Goal: Task Accomplishment & Management: Complete application form

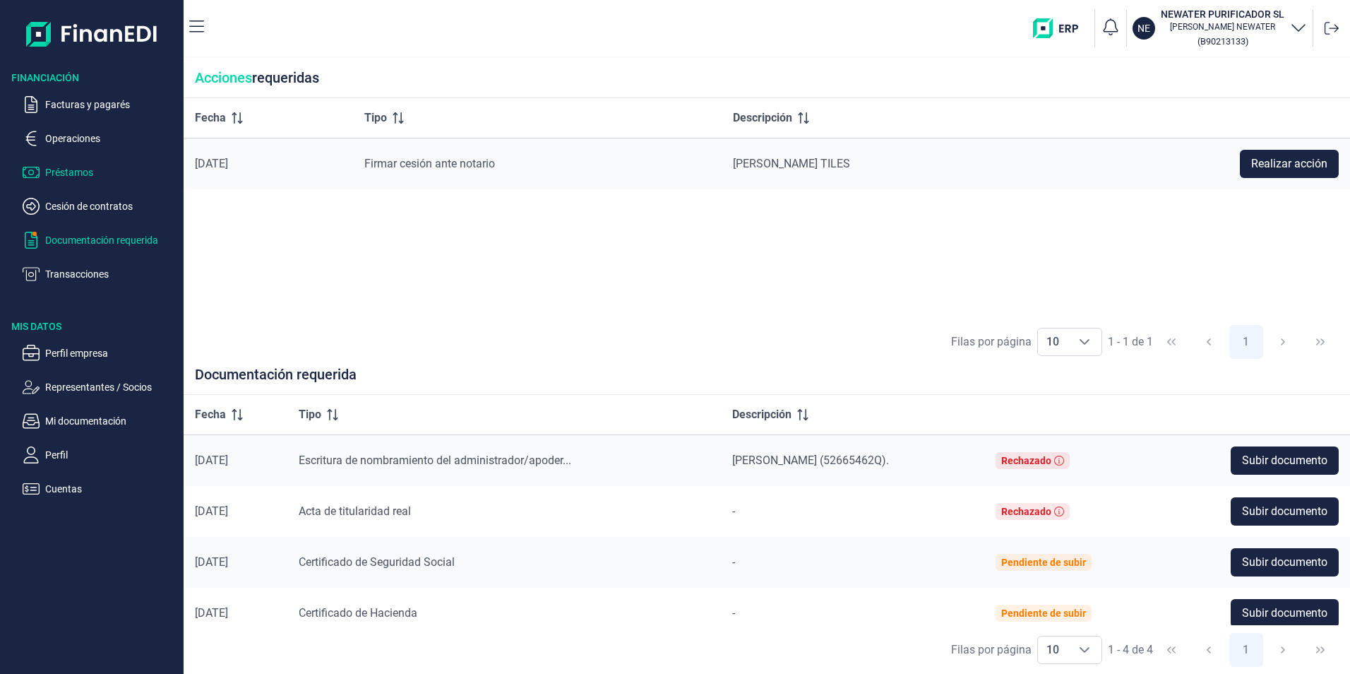
click at [47, 164] on p "Préstamos" at bounding box center [111, 172] width 133 height 17
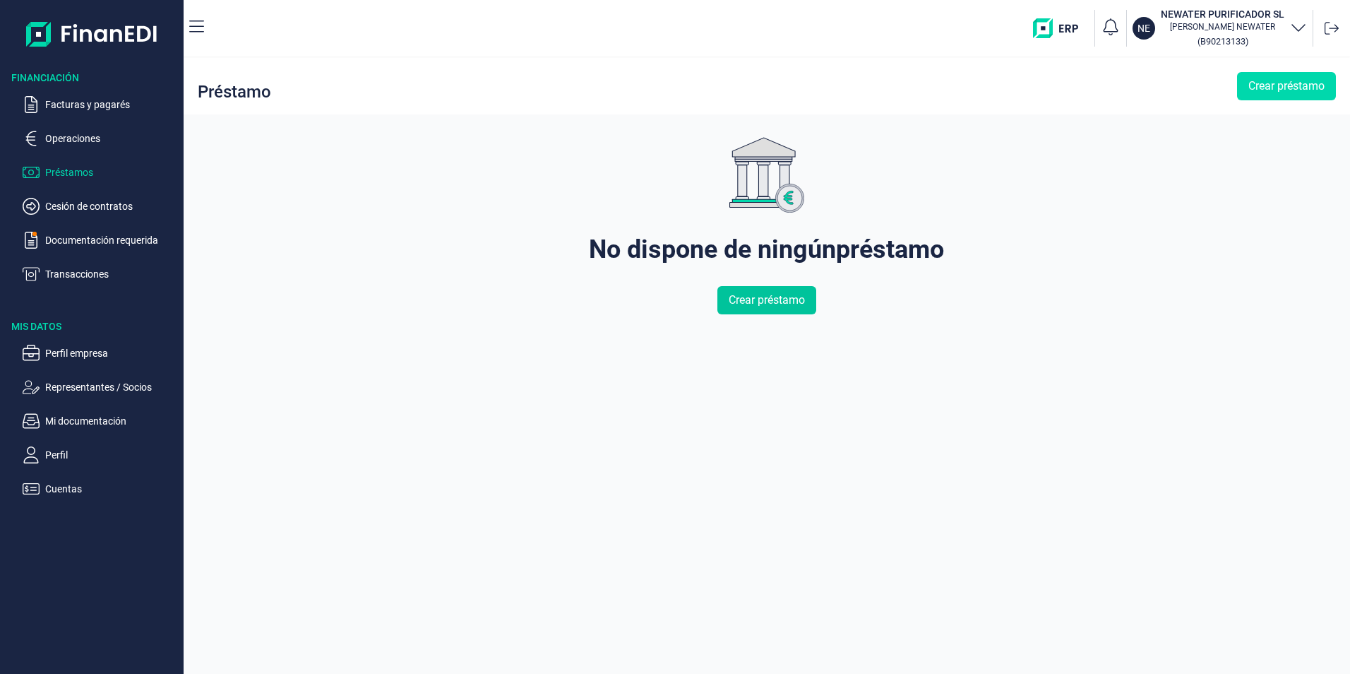
click at [785, 301] on span "Crear préstamo" at bounding box center [767, 300] width 76 height 17
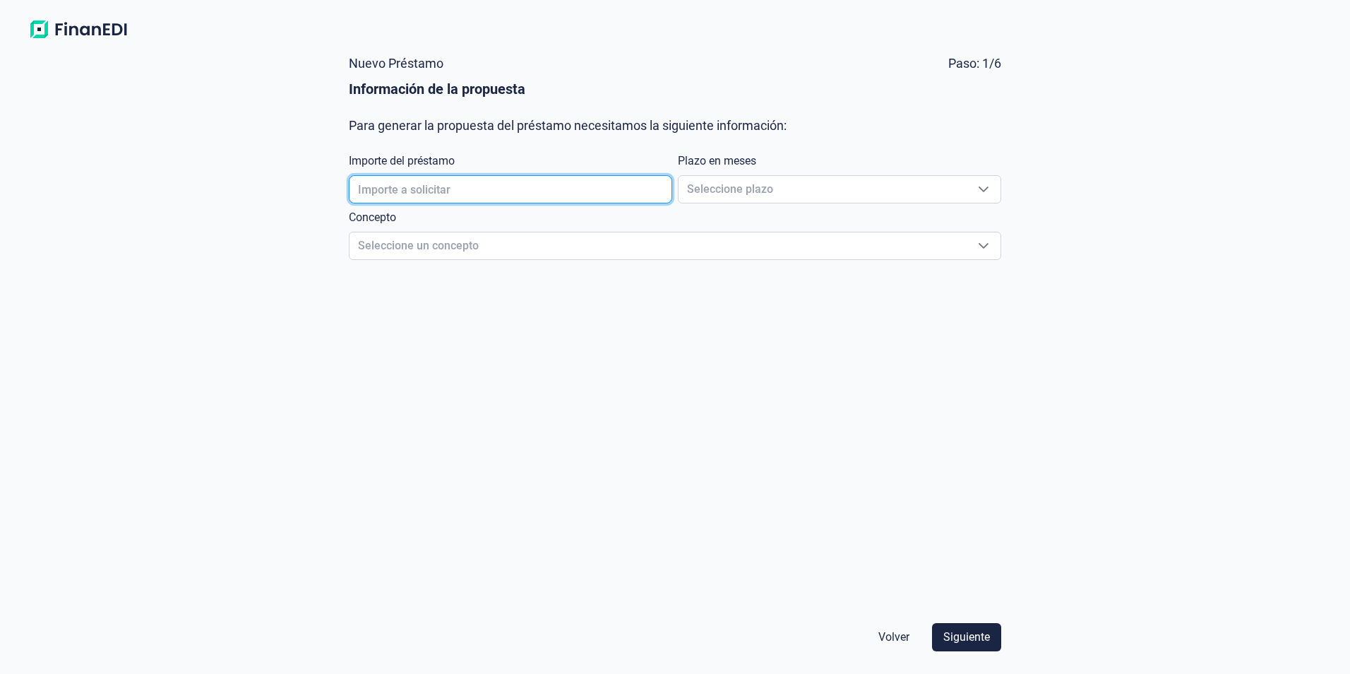
click at [505, 191] on input "text" at bounding box center [510, 189] width 323 height 28
type input "300.000,00 €"
click at [785, 180] on span "Seleccione plazo" at bounding box center [823, 189] width 288 height 27
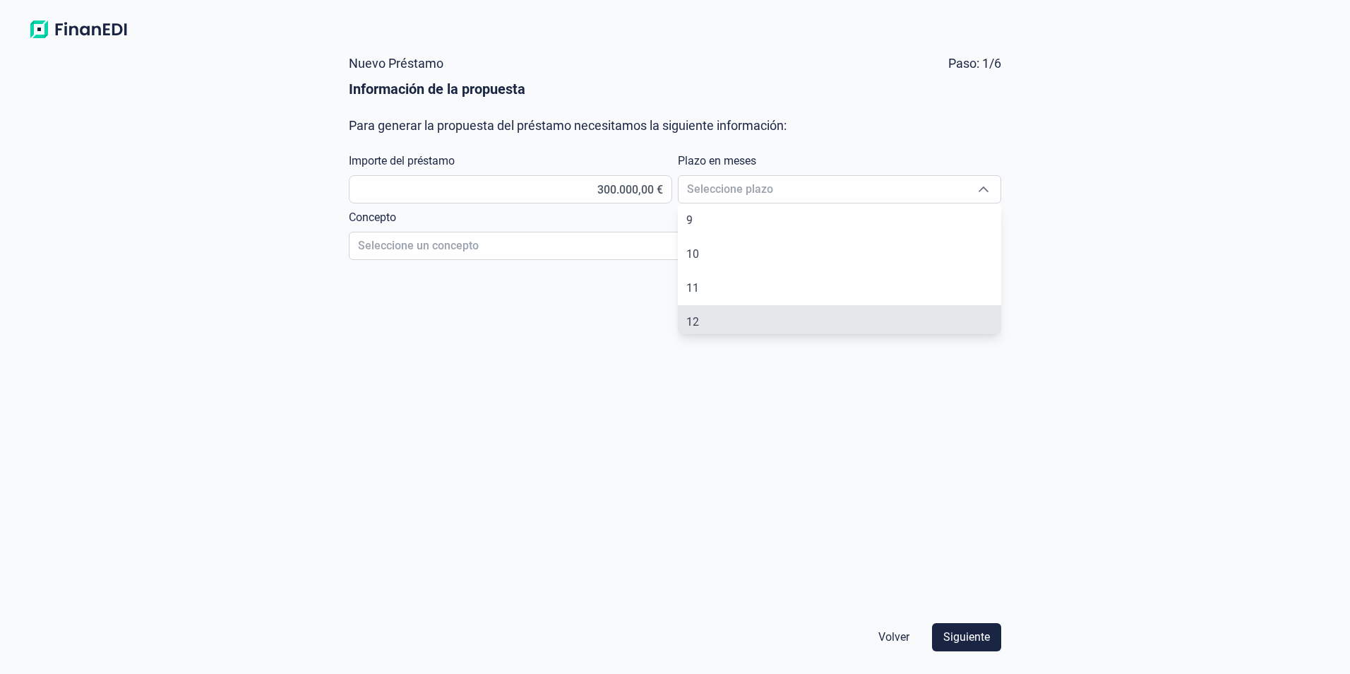
scroll to position [276, 0]
click at [728, 319] on li "12" at bounding box center [839, 317] width 323 height 34
type input "12"
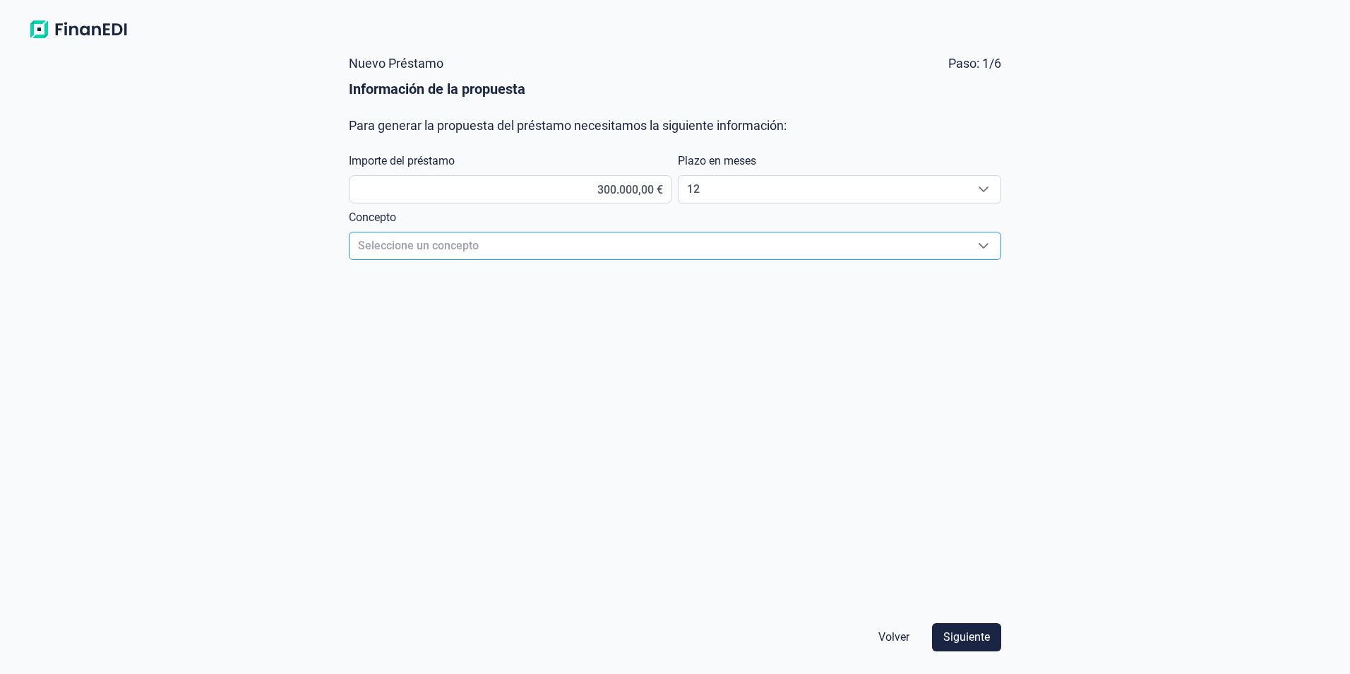
click at [578, 252] on span "Seleccione un concepto" at bounding box center [658, 245] width 617 height 27
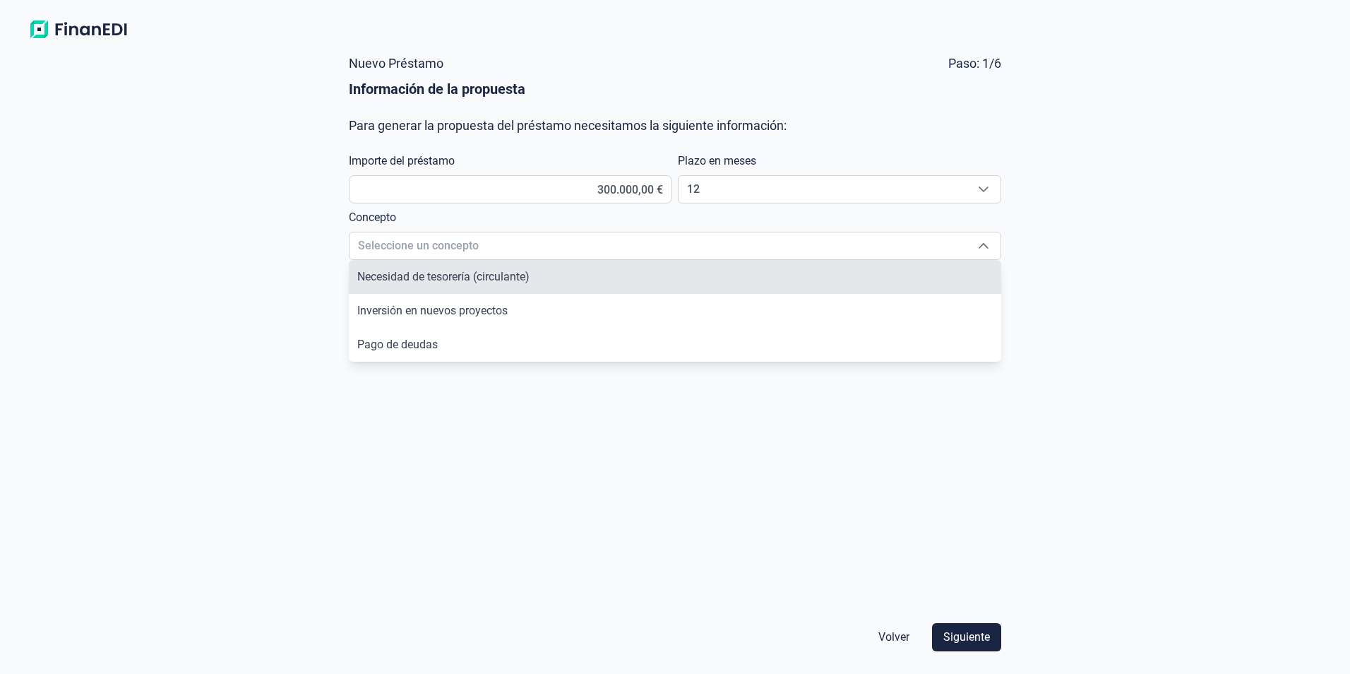
click at [513, 279] on span "Necesidad de tesorería (circulante)" at bounding box center [443, 276] width 172 height 13
type input "Necesidad de tesorería (circulante)"
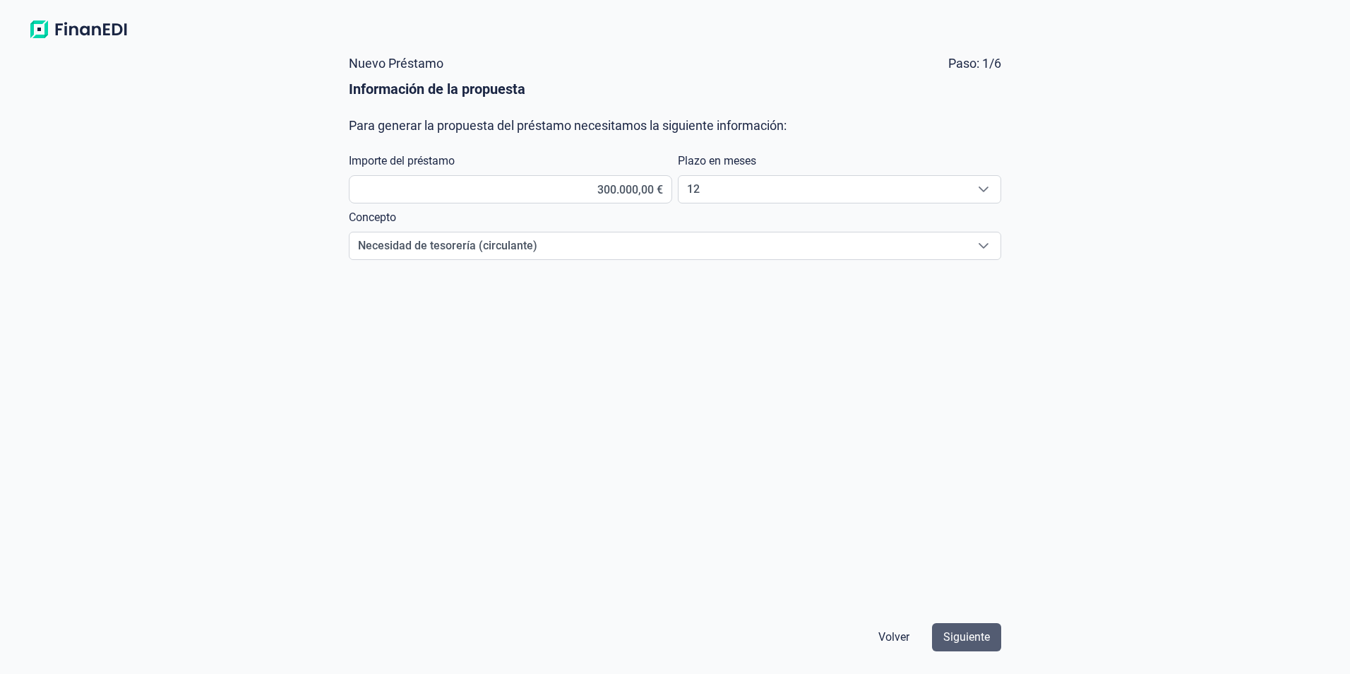
click at [975, 639] on span "Siguiente" at bounding box center [966, 636] width 47 height 17
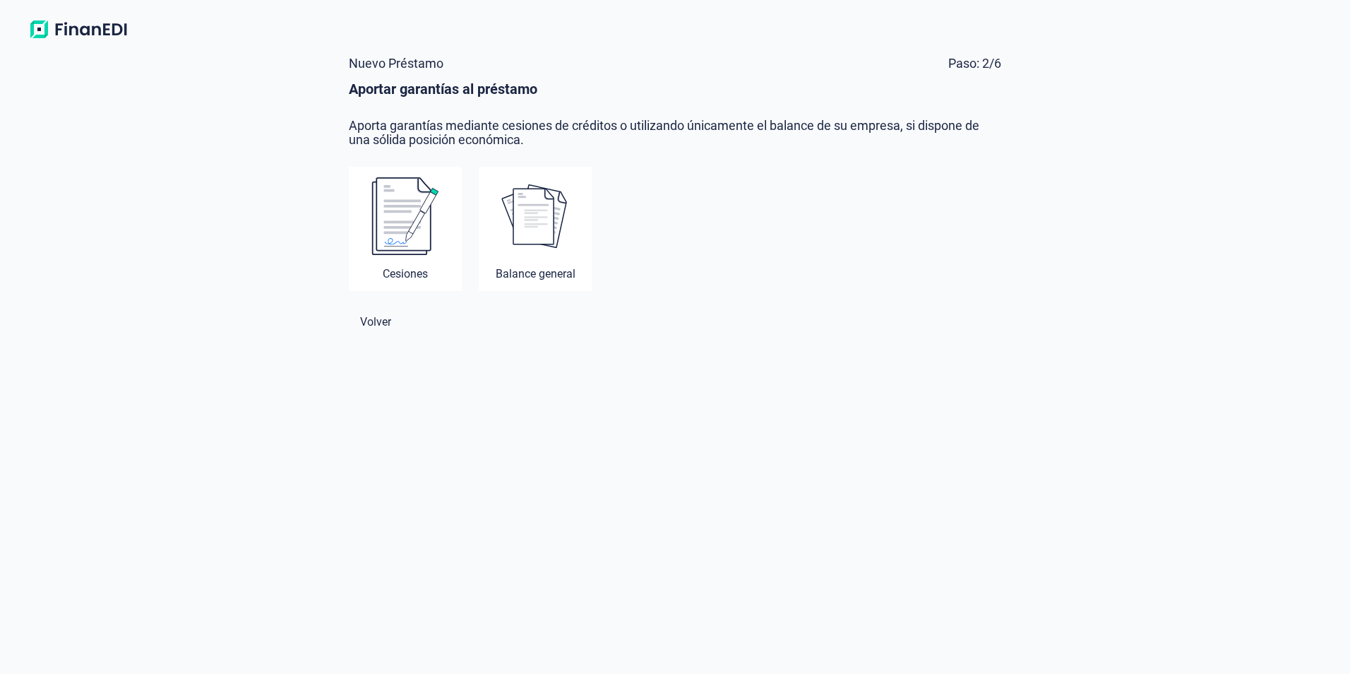
click at [412, 227] on img at bounding box center [405, 216] width 68 height 79
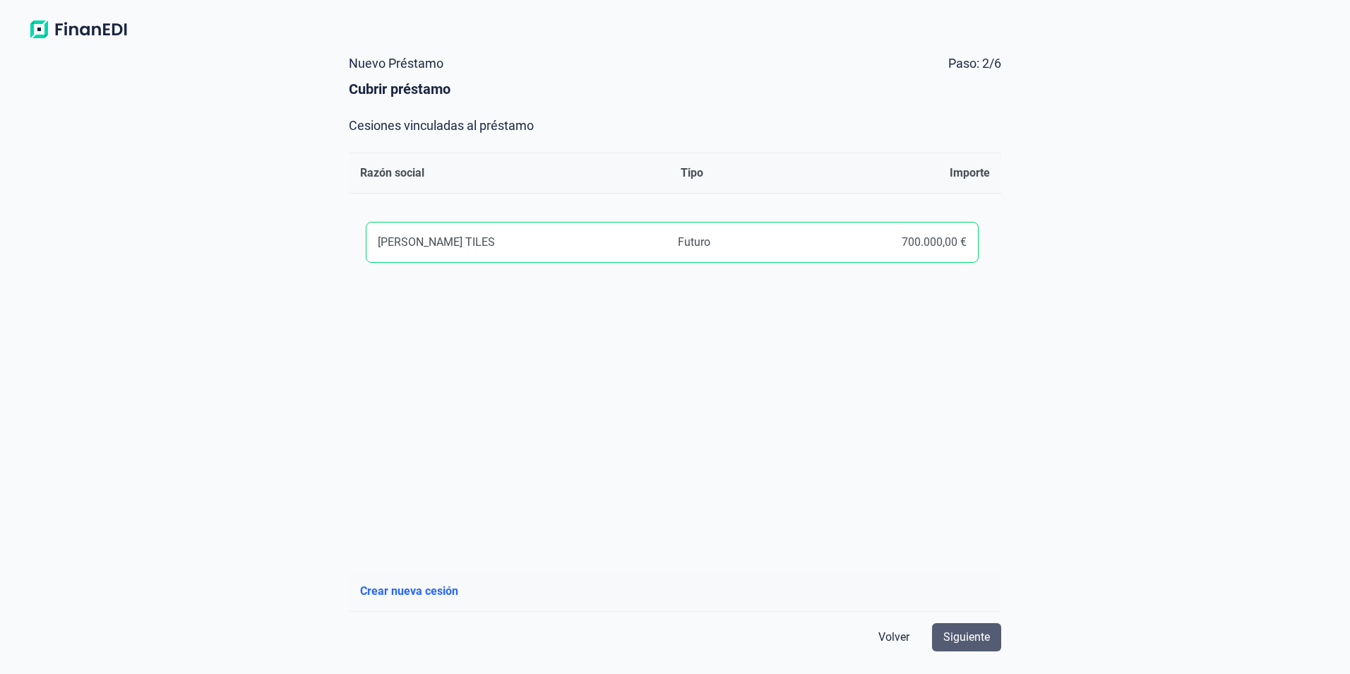
click at [974, 630] on span "Siguiente" at bounding box center [966, 636] width 47 height 17
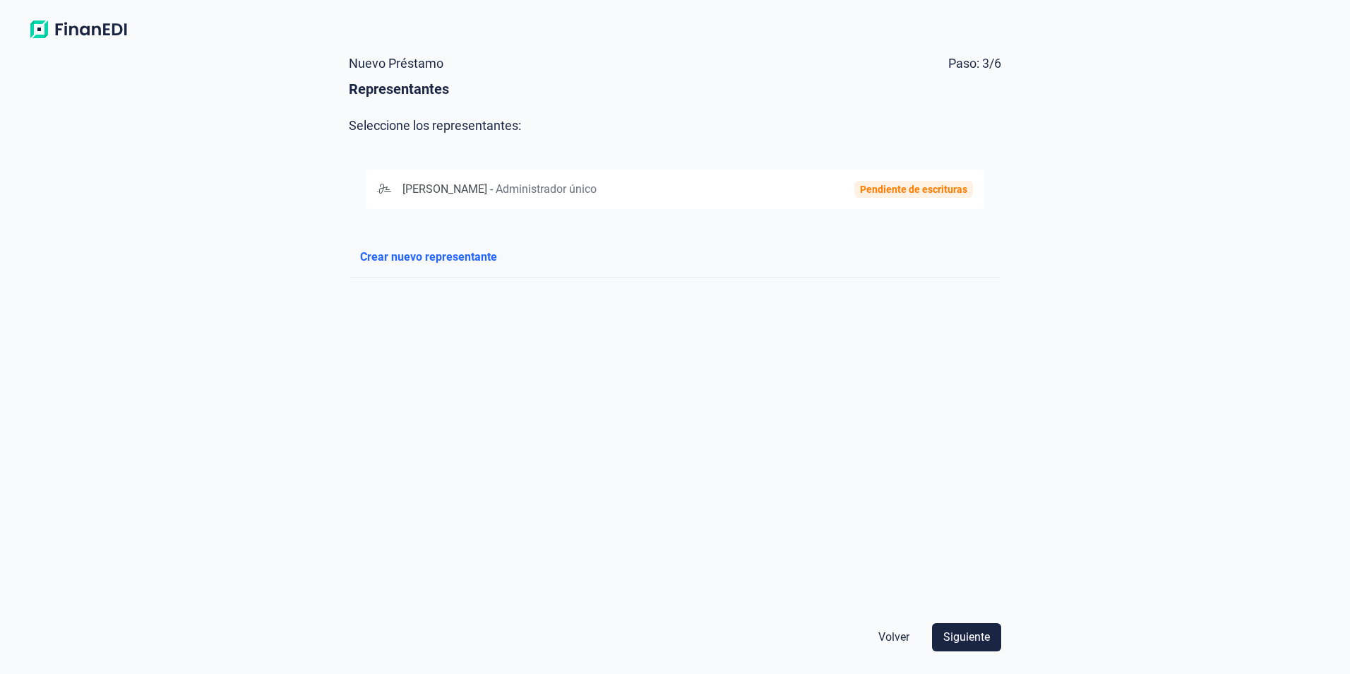
click at [897, 187] on div "Pendiente de escrituras" at bounding box center [913, 189] width 107 height 11
click at [966, 639] on span "Siguiente" at bounding box center [966, 636] width 47 height 17
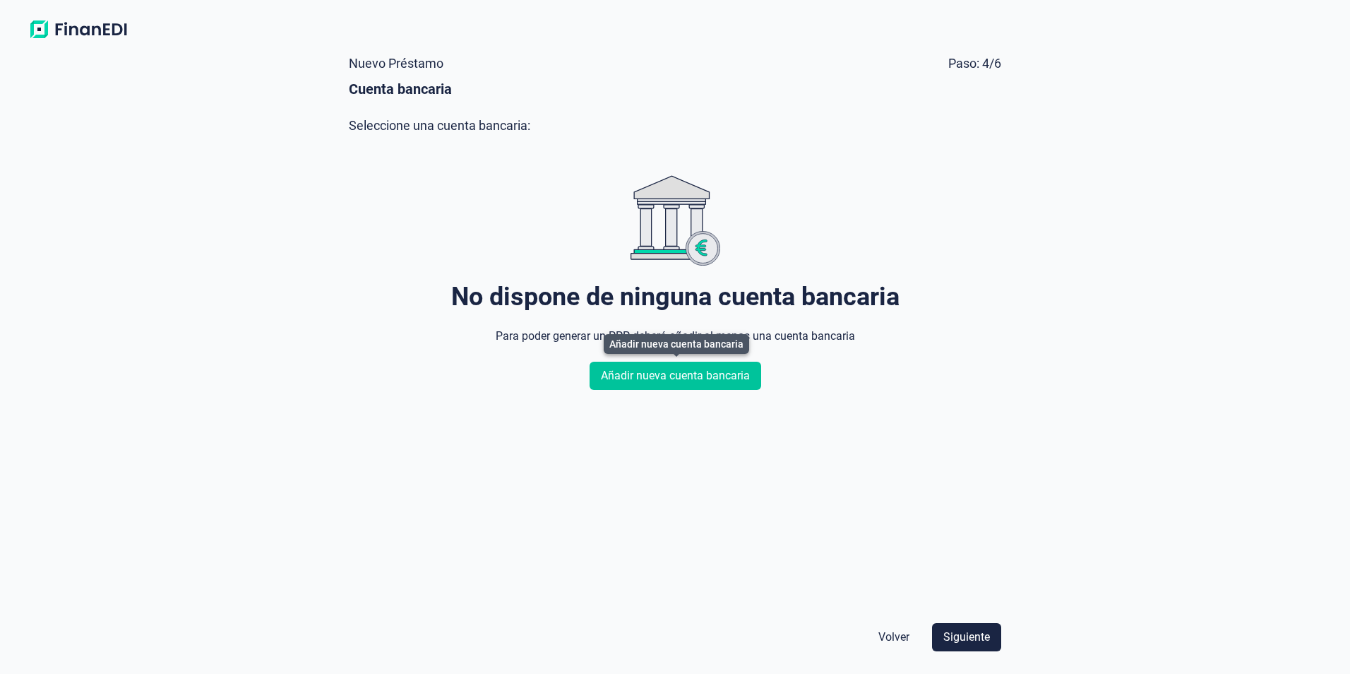
click at [680, 381] on span "Añadir nueva cuenta bancaria" at bounding box center [675, 375] width 149 height 17
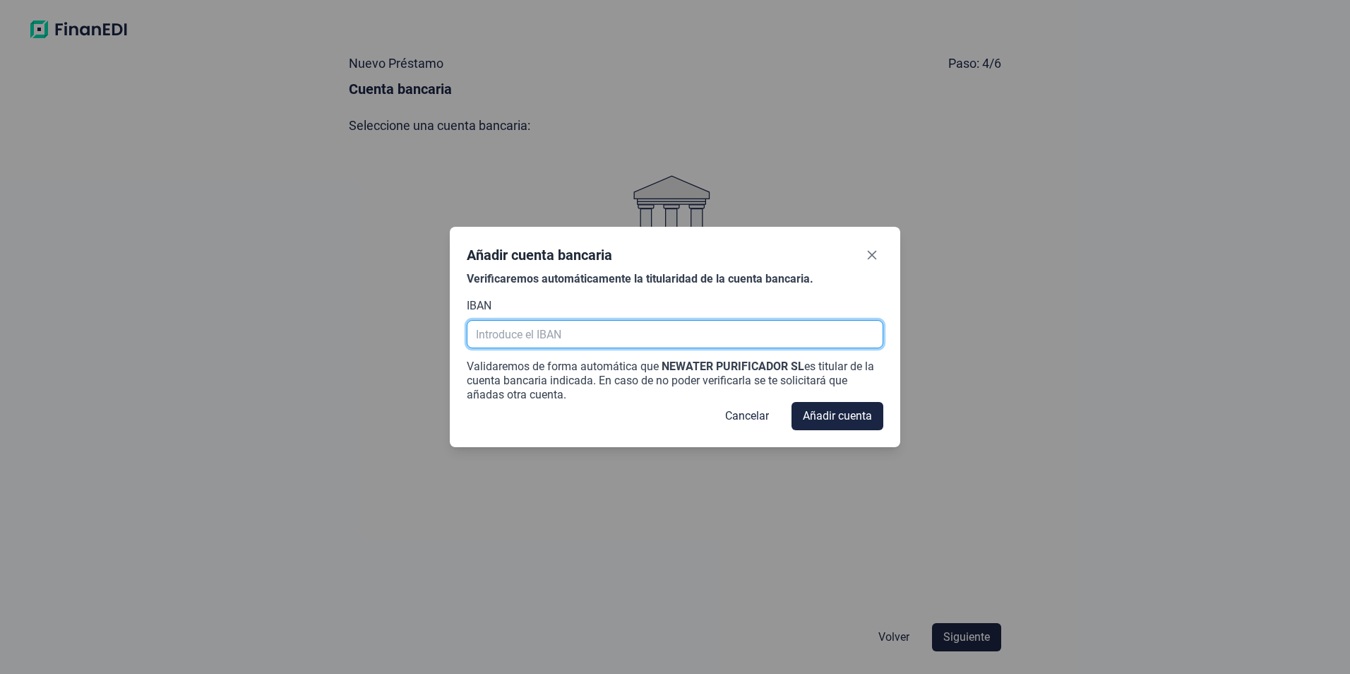
click at [584, 333] on input "text" at bounding box center [675, 334] width 416 height 28
click at [544, 333] on input "text" at bounding box center [675, 334] width 416 height 28
paste input "[FINANCIAL_ID]"
type input "[FINANCIAL_ID]"
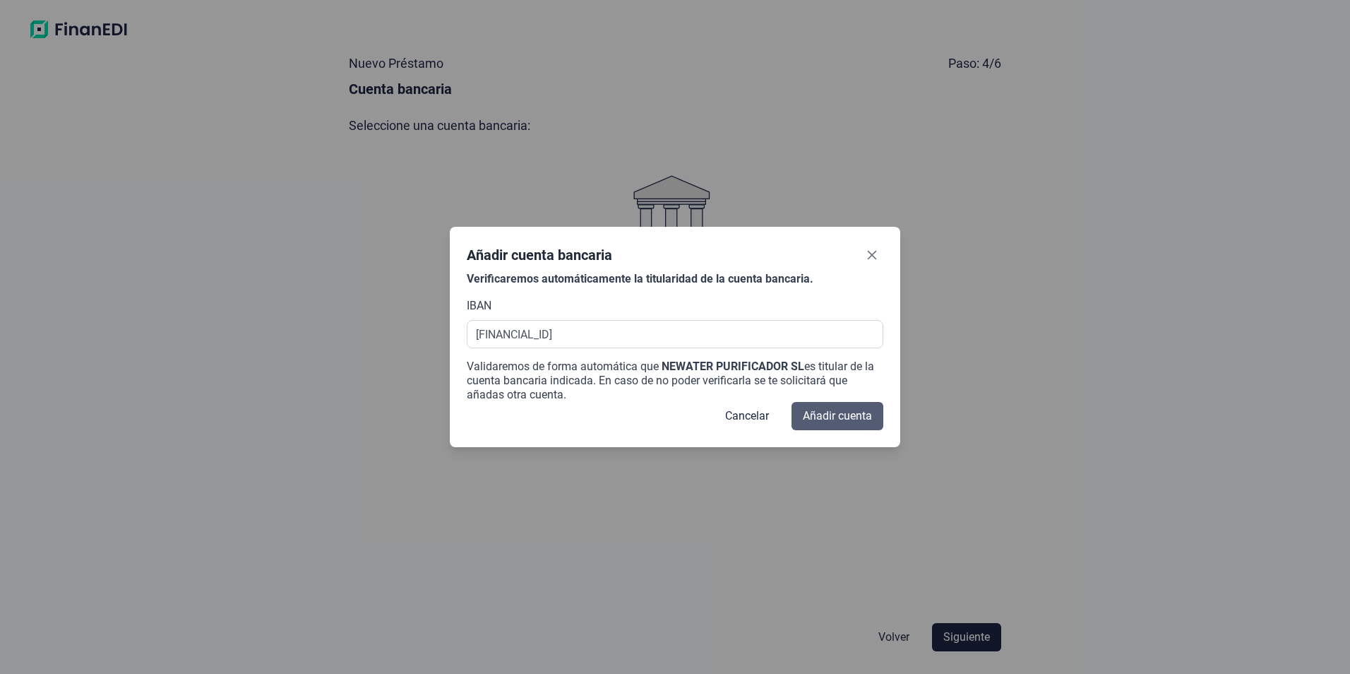
click at [824, 412] on span "Añadir cuenta" at bounding box center [837, 415] width 69 height 17
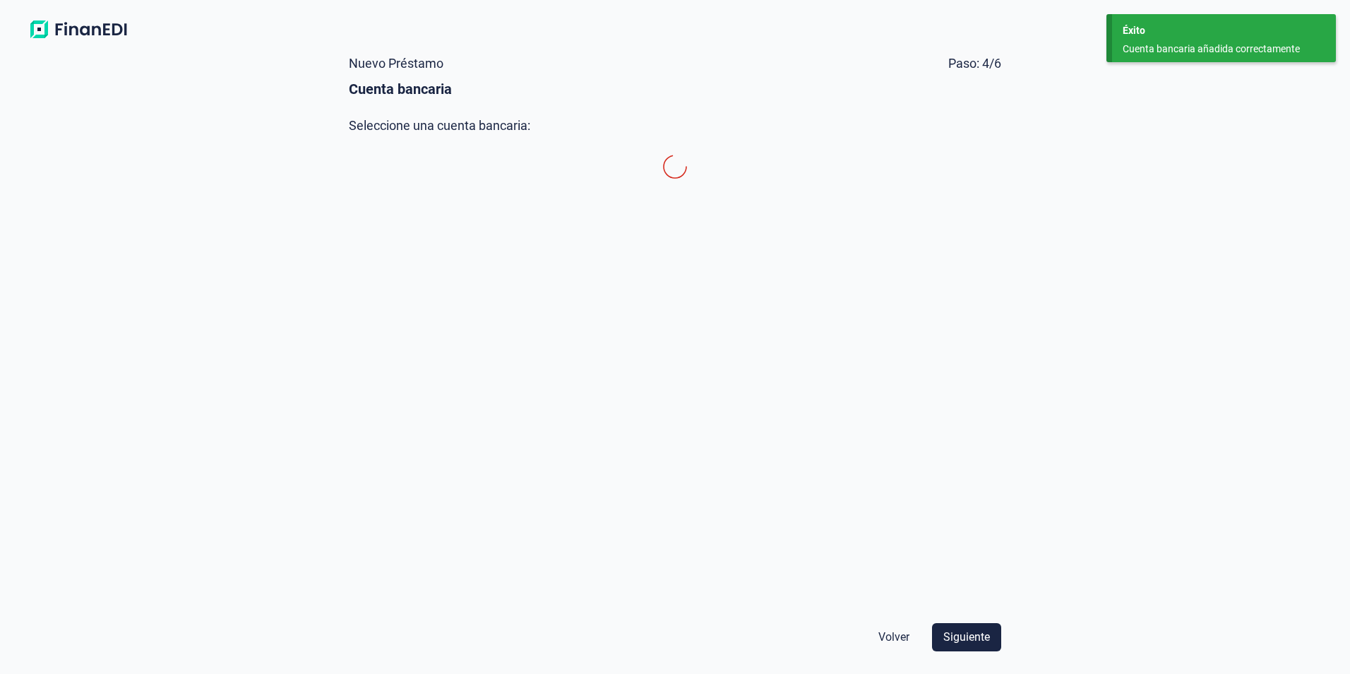
scroll to position [0, 0]
click at [973, 632] on span "Siguiente" at bounding box center [966, 636] width 47 height 17
click at [455, 194] on span "CAIXABANK, S.A." at bounding box center [442, 188] width 85 height 13
click at [982, 640] on span "Siguiente" at bounding box center [966, 636] width 47 height 17
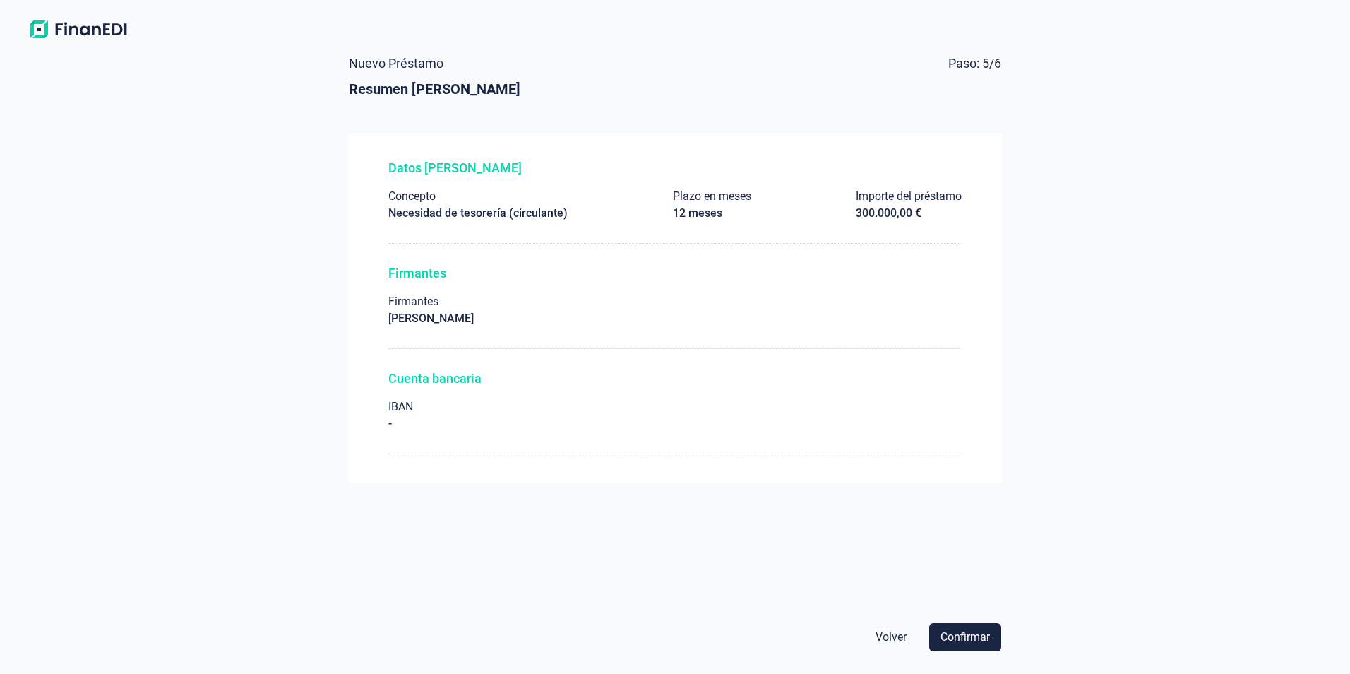
click at [419, 419] on p "-" at bounding box center [434, 424] width 93 height 14
click at [887, 634] on span "Volver" at bounding box center [891, 636] width 31 height 17
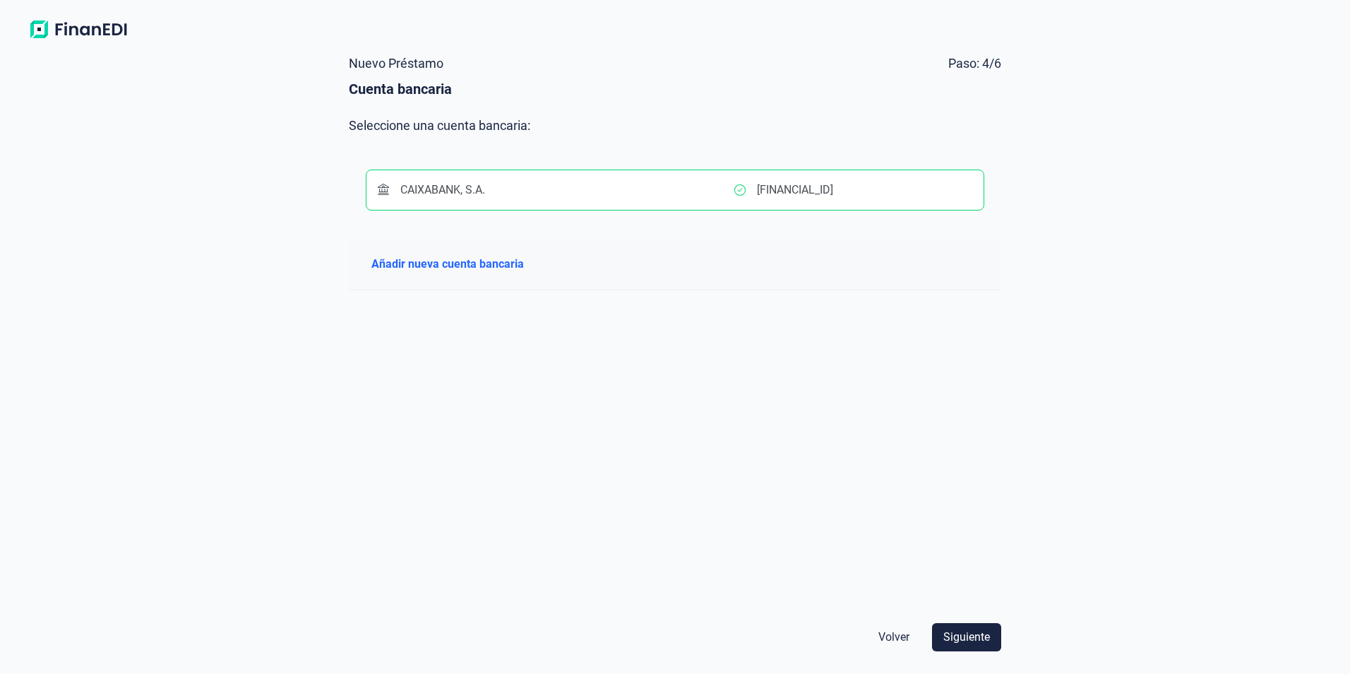
click at [598, 189] on div "CAIXABANK, S.A." at bounding box center [556, 189] width 357 height 17
click at [629, 172] on button "CAIXABANK, S.A. [FINANCIAL_ID]" at bounding box center [675, 189] width 619 height 40
click at [963, 638] on span "Siguiente" at bounding box center [966, 636] width 47 height 17
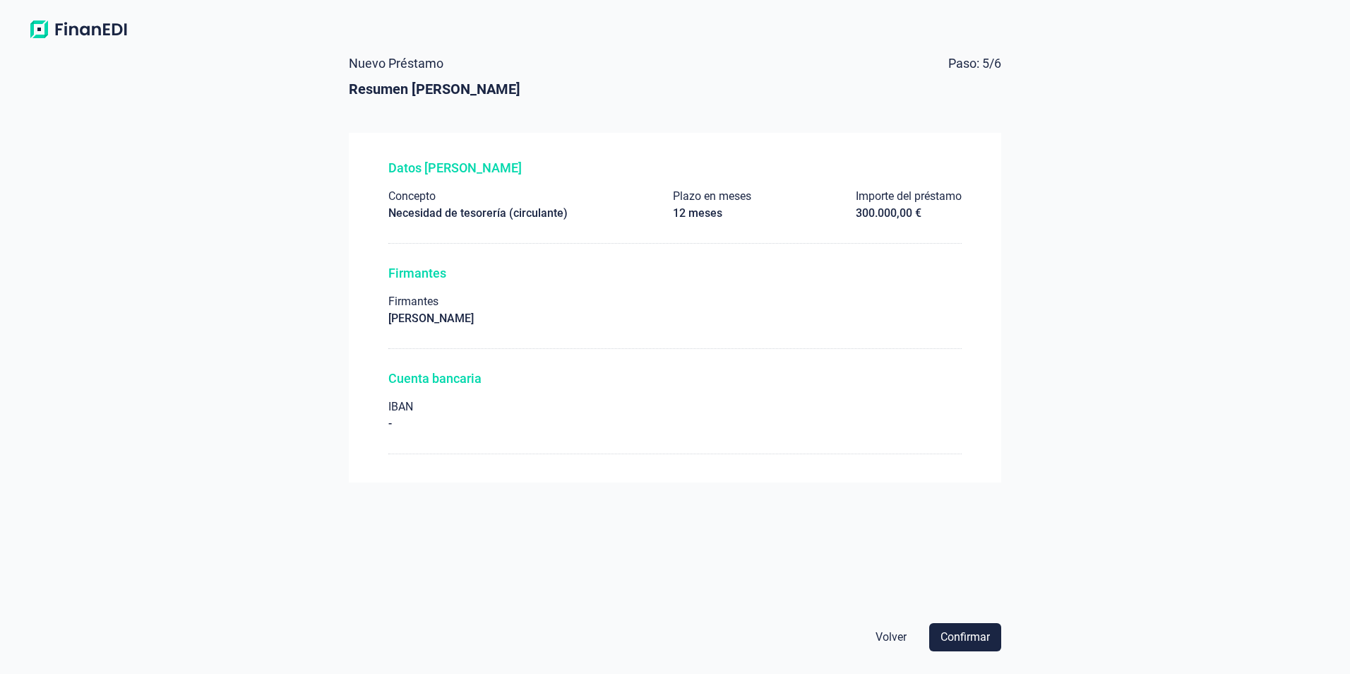
click at [484, 429] on div "Cuenta bancaria IBAN -" at bounding box center [674, 412] width 573 height 83
click at [959, 636] on span "Confirmar" at bounding box center [965, 636] width 49 height 17
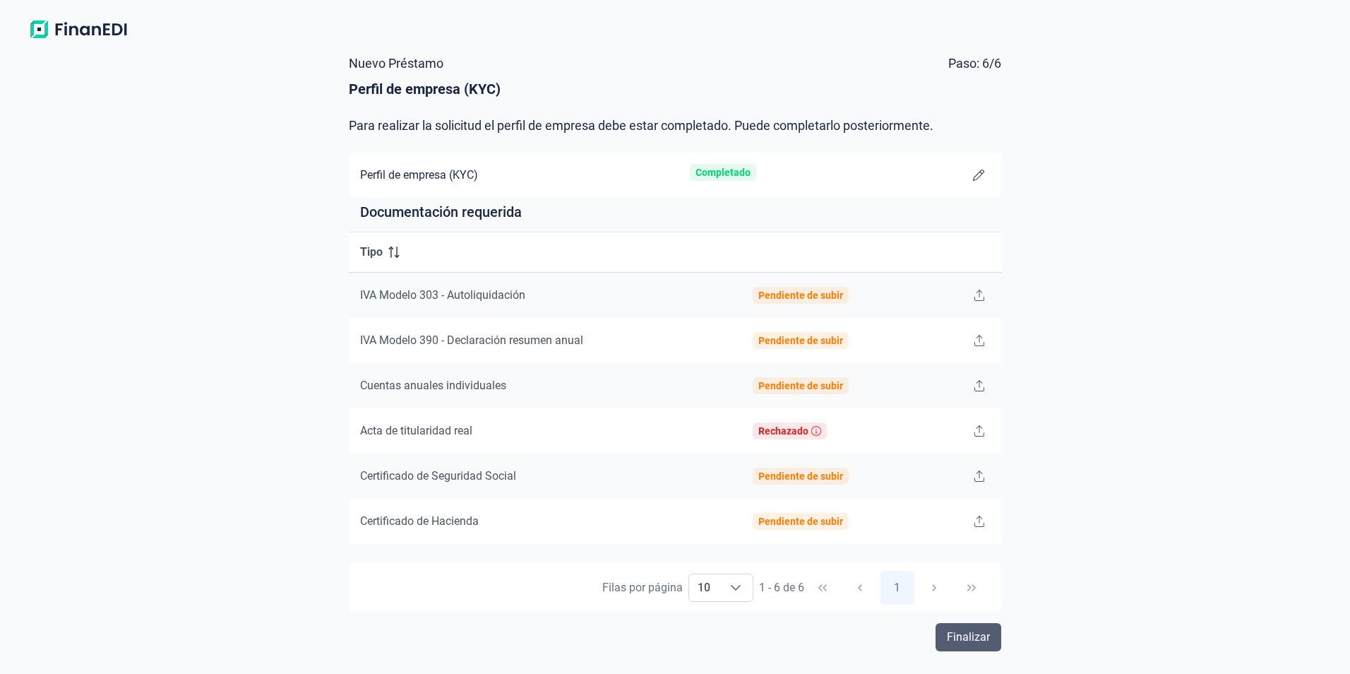
click at [969, 643] on span "Finalizar" at bounding box center [968, 636] width 43 height 17
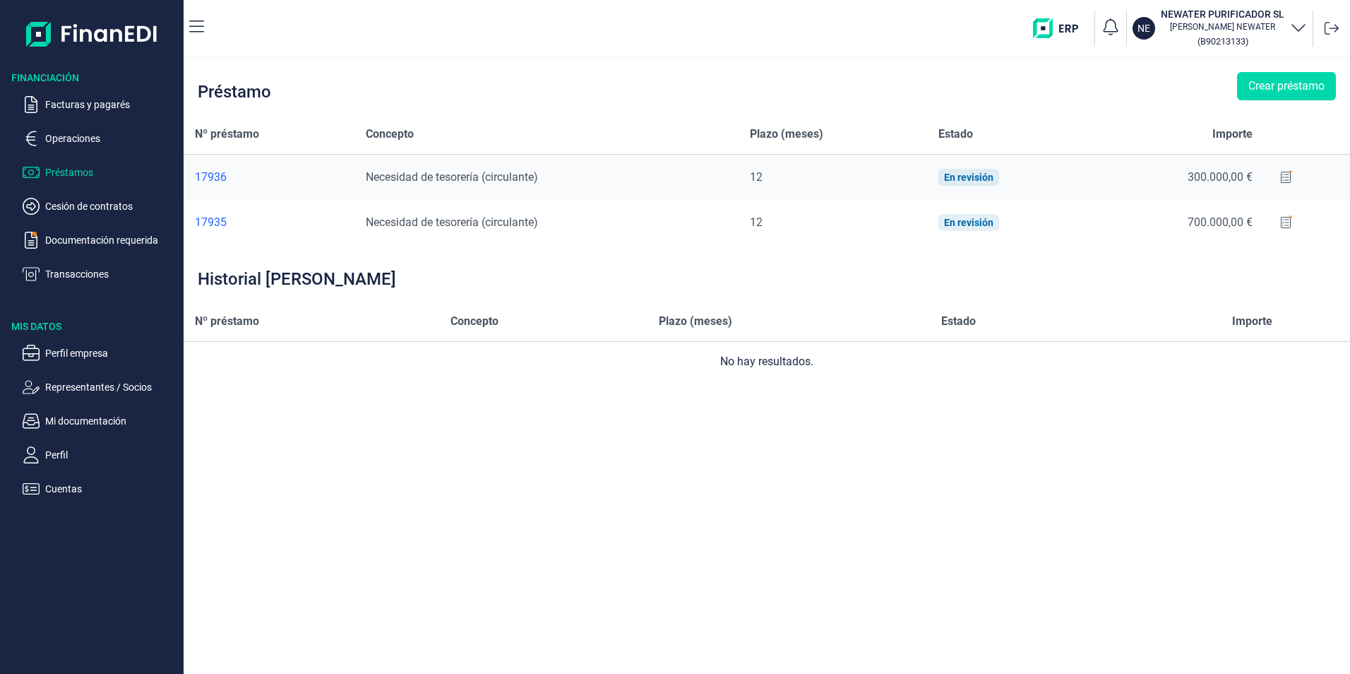
click at [1323, 29] on div at bounding box center [1331, 28] width 25 height 25
click at [1337, 26] on icon at bounding box center [1332, 28] width 14 height 13
